Goal: Use online tool/utility: Utilize a website feature to perform a specific function

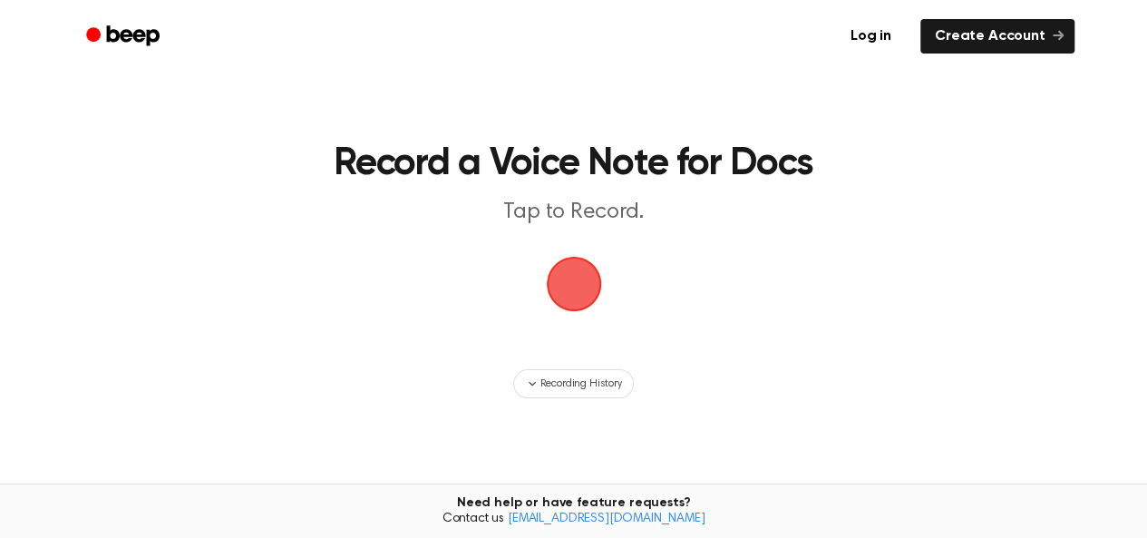
click at [588, 280] on span "button" at bounding box center [574, 283] width 51 height 51
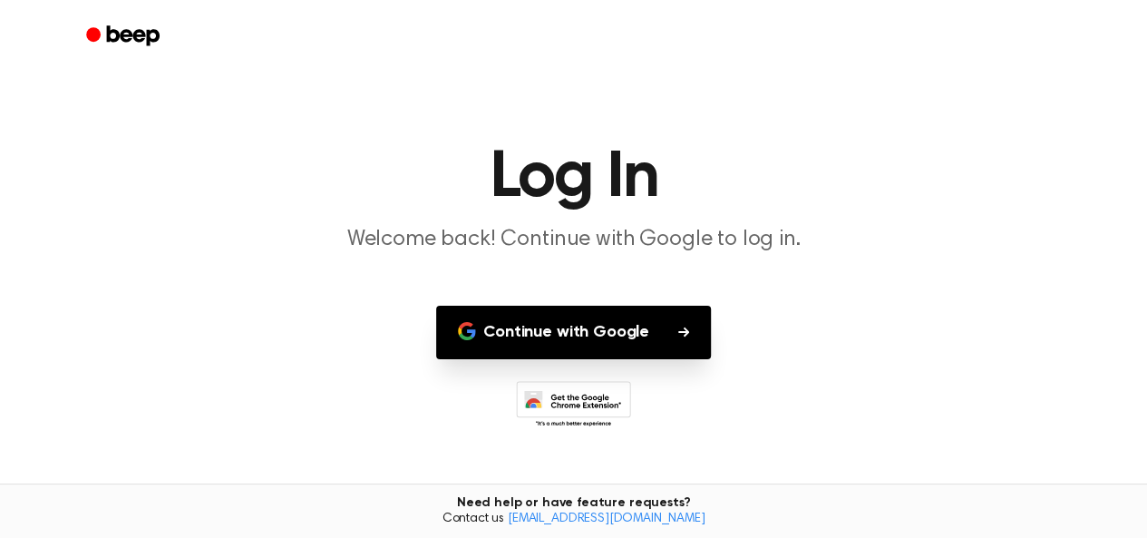
click at [636, 349] on button "Continue with Google" at bounding box center [573, 333] width 275 height 54
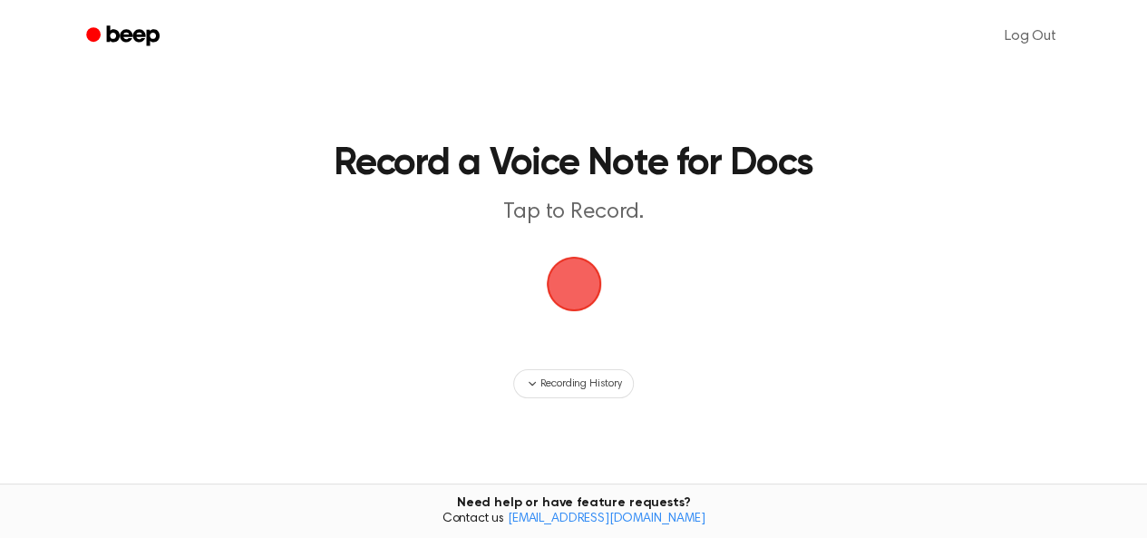
click at [578, 296] on span "button" at bounding box center [574, 283] width 51 height 51
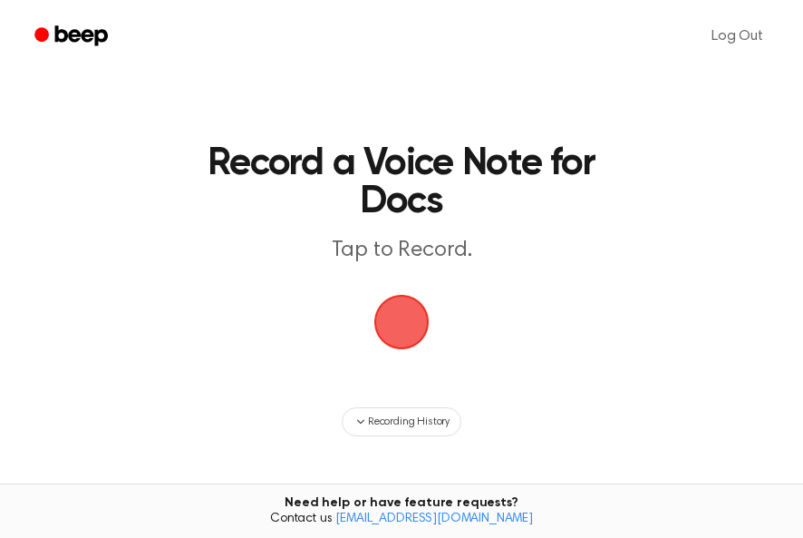
drag, startPoint x: 644, startPoint y: 174, endPoint x: 619, endPoint y: 202, distance: 37.3
click at [640, 174] on main "Record a Voice Note for Docs Tap to Record. Recording History Tired of copying …" at bounding box center [401, 333] width 803 height 667
click at [404, 328] on span "button" at bounding box center [401, 322] width 51 height 51
